Goal: Task Accomplishment & Management: Use online tool/utility

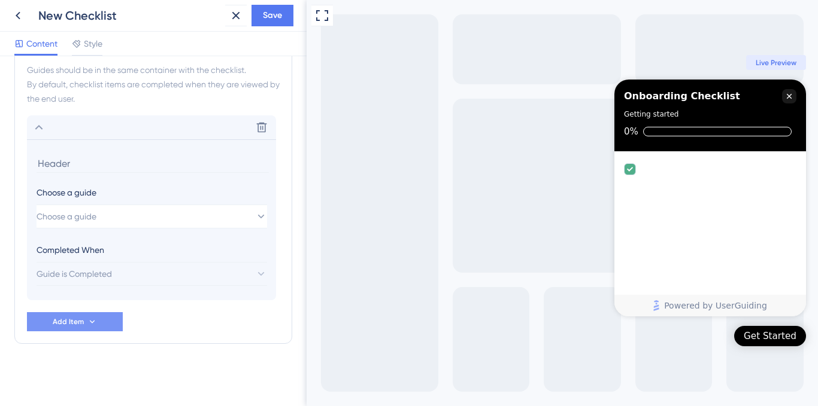
click at [82, 321] on span "Add Item" at bounding box center [68, 322] width 31 height 10
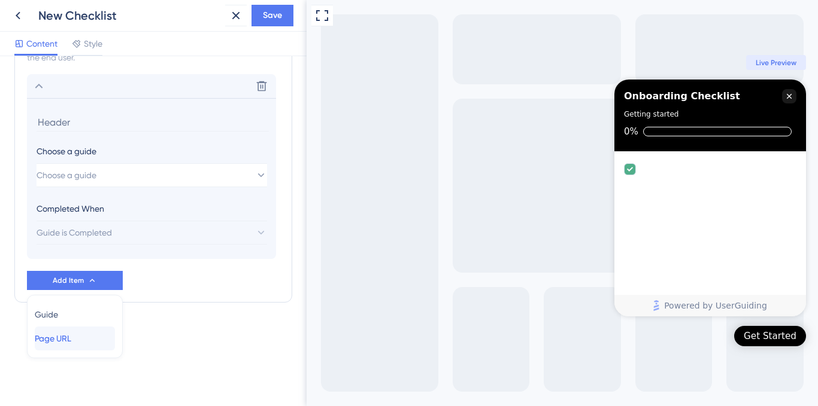
click at [71, 340] on span "Page URL" at bounding box center [53, 339] width 37 height 14
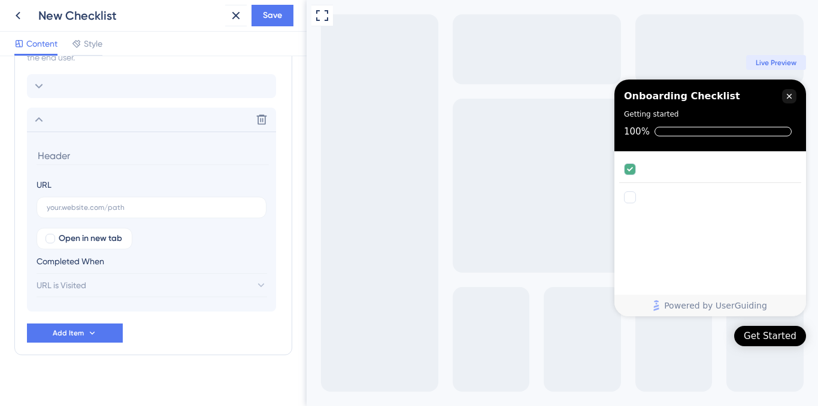
scroll to position [382, 0]
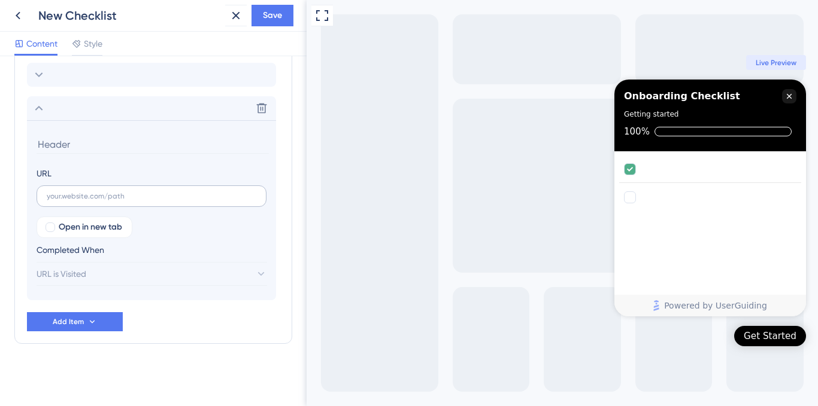
click at [102, 202] on label at bounding box center [152, 197] width 230 height 22
click at [102, 201] on input "text" at bounding box center [152, 196] width 210 height 8
click at [93, 230] on span "Open in new tab" at bounding box center [90, 227] width 63 height 14
click at [87, 221] on span "Open in new tab" at bounding box center [90, 227] width 63 height 14
checkbox input "false"
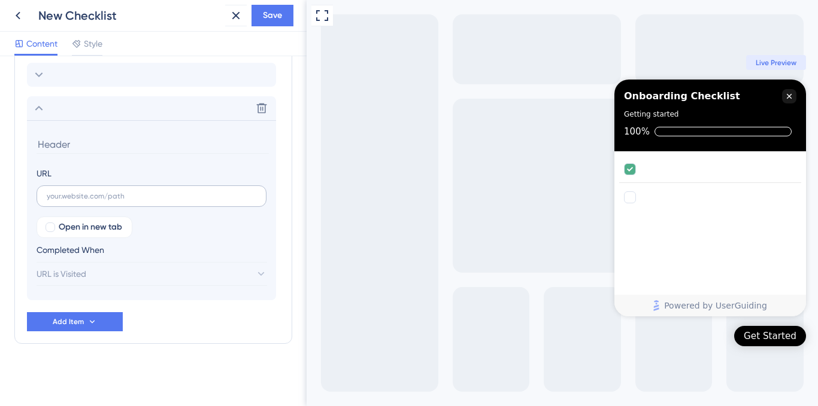
click at [104, 201] on label at bounding box center [152, 197] width 230 height 22
click at [104, 201] on input "text" at bounding box center [152, 196] width 210 height 8
paste input "[URL][DOMAIN_NAME]"
type input "[URL][DOMAIN_NAME]"
click at [74, 277] on span "URL is Visited" at bounding box center [62, 274] width 50 height 14
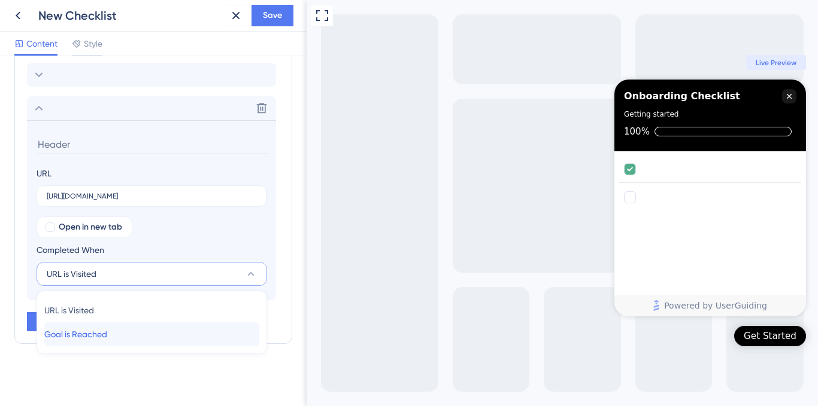
click at [105, 336] on span "Goal is Reached" at bounding box center [75, 334] width 63 height 14
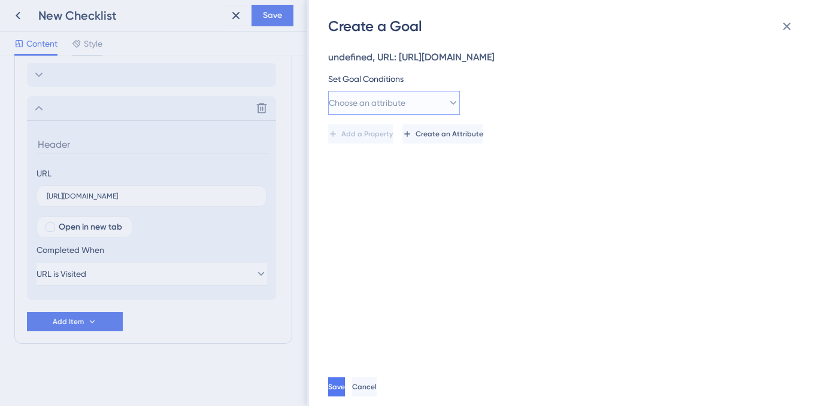
click at [434, 104] on button "Choose an attribute" at bounding box center [394, 103] width 132 height 24
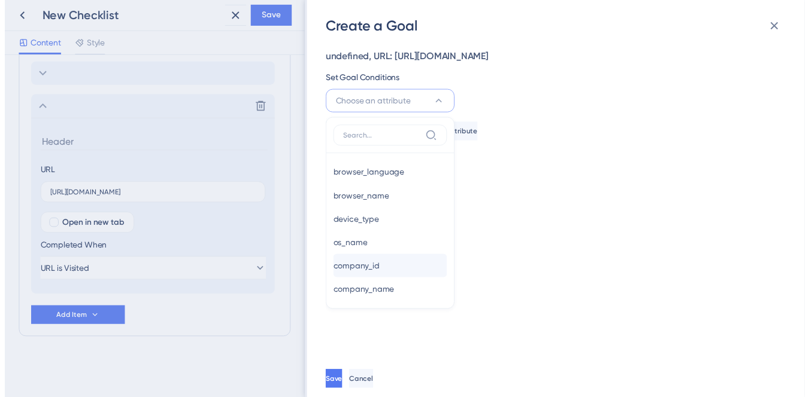
scroll to position [533, 0]
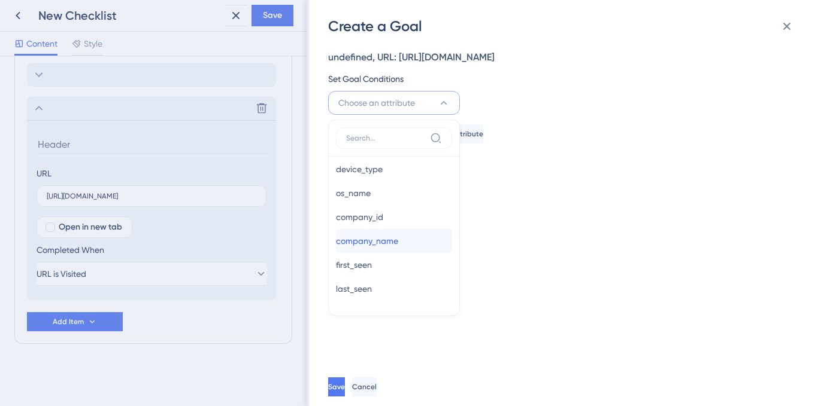
click at [391, 237] on span "company_name" at bounding box center [367, 241] width 62 height 14
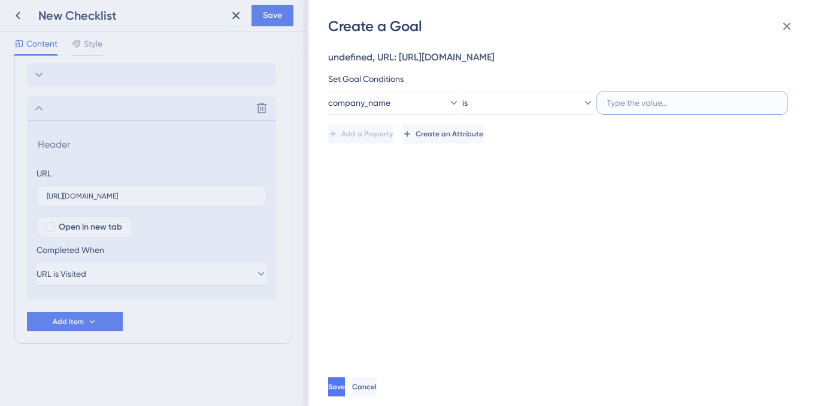
click at [643, 96] on input "text" at bounding box center [691, 102] width 171 height 13
click at [536, 122] on div "Add a Property Create an Attribute" at bounding box center [559, 129] width 463 height 29
click at [541, 105] on button "is" at bounding box center [528, 103] width 132 height 24
click at [430, 351] on div "undefined, URL: [URL][DOMAIN_NAME] Set Goal Conditions company_name is is is is…" at bounding box center [569, 202] width 482 height 332
click at [377, 384] on span "Cancel" at bounding box center [364, 388] width 25 height 10
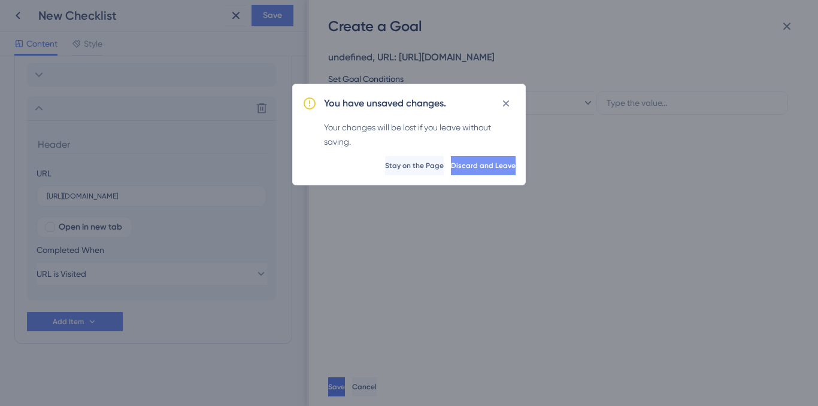
click at [451, 171] on button "Discard and Leave" at bounding box center [483, 165] width 65 height 19
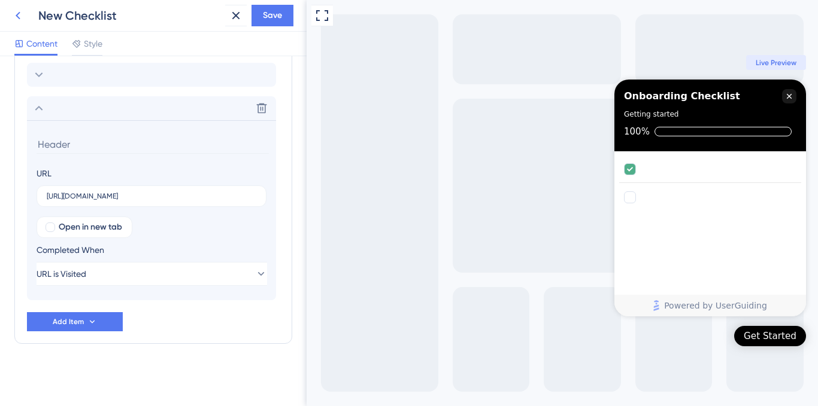
click at [19, 16] on icon at bounding box center [18, 15] width 14 height 14
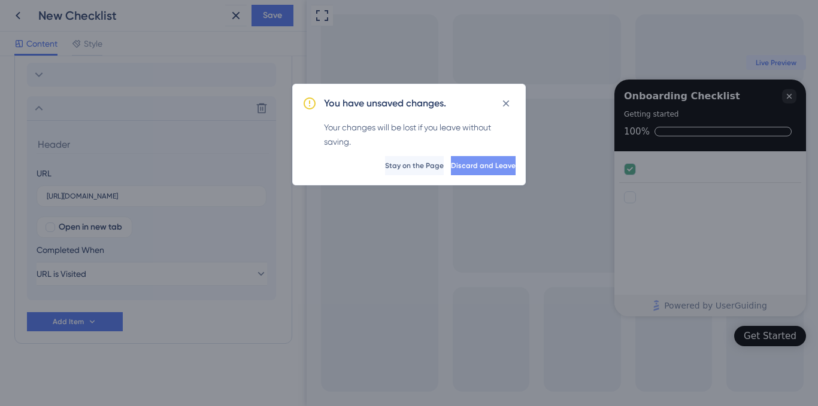
click at [466, 161] on span "Discard and Leave" at bounding box center [483, 166] width 65 height 10
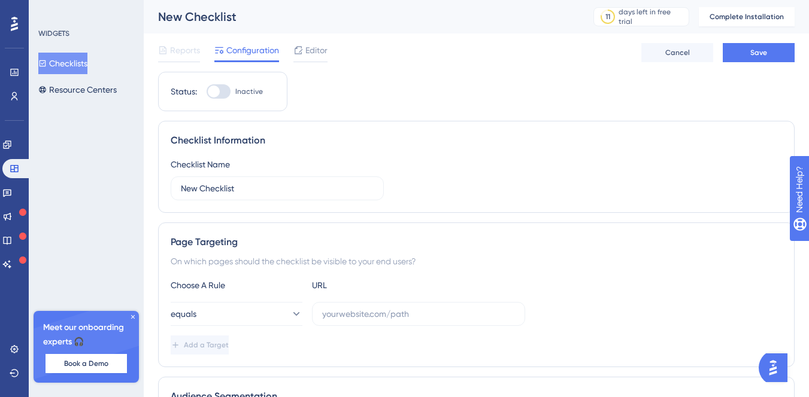
click at [16, 28] on icon at bounding box center [14, 24] width 7 height 14
click at [664, 12] on div "days left in free trial" at bounding box center [651, 16] width 66 height 19
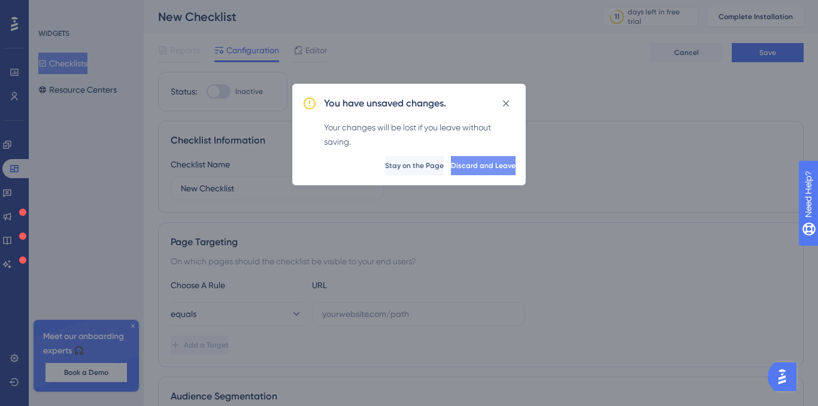
click at [451, 169] on span "Discard and Leave" at bounding box center [483, 166] width 65 height 10
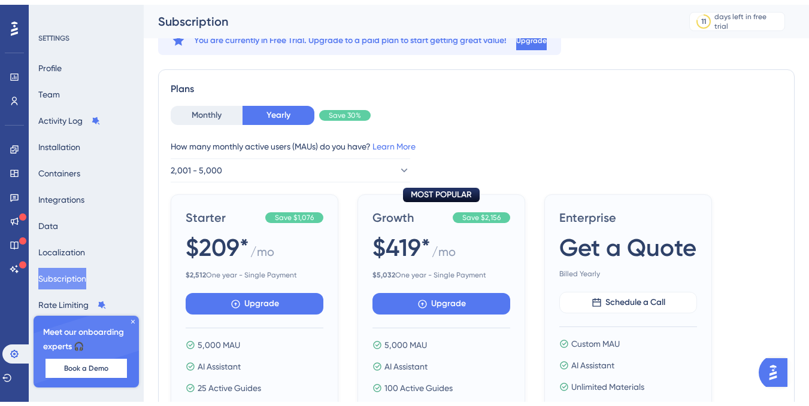
scroll to position [60, 0]
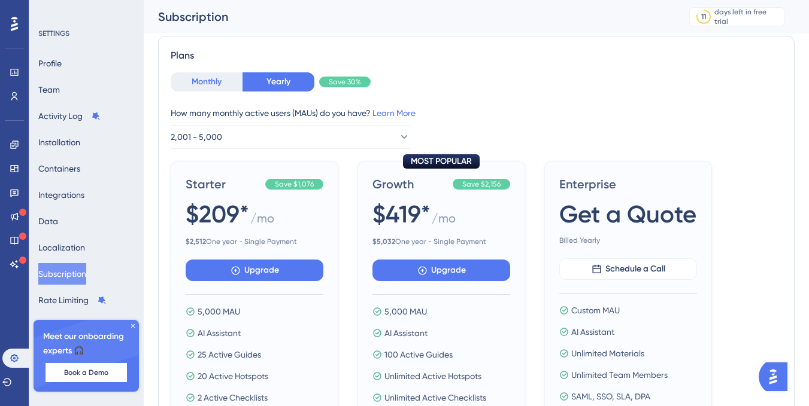
click at [216, 82] on button "Monthly" at bounding box center [207, 81] width 72 height 19
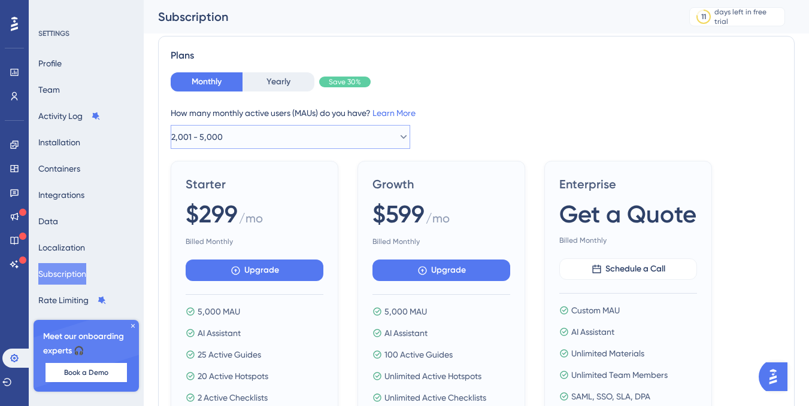
click at [257, 129] on button "2,001 - 5,000" at bounding box center [290, 137] width 239 height 24
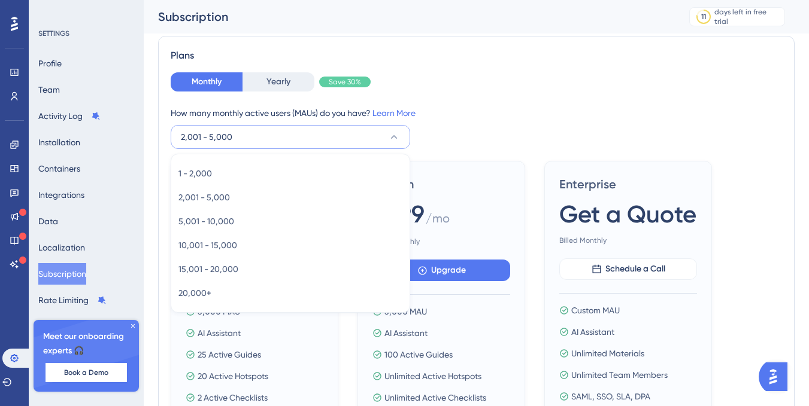
scroll to position [90, 0]
